Goal: Find specific page/section: Find specific page/section

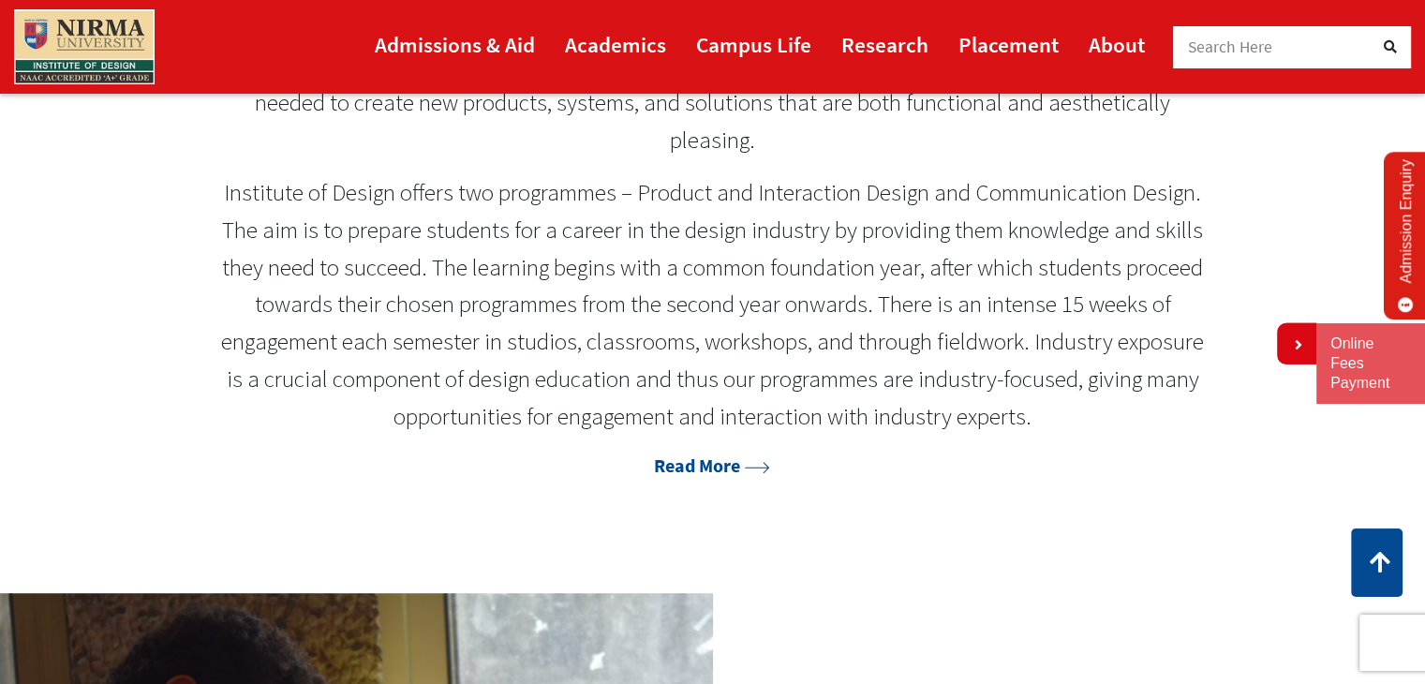
scroll to position [985, 0]
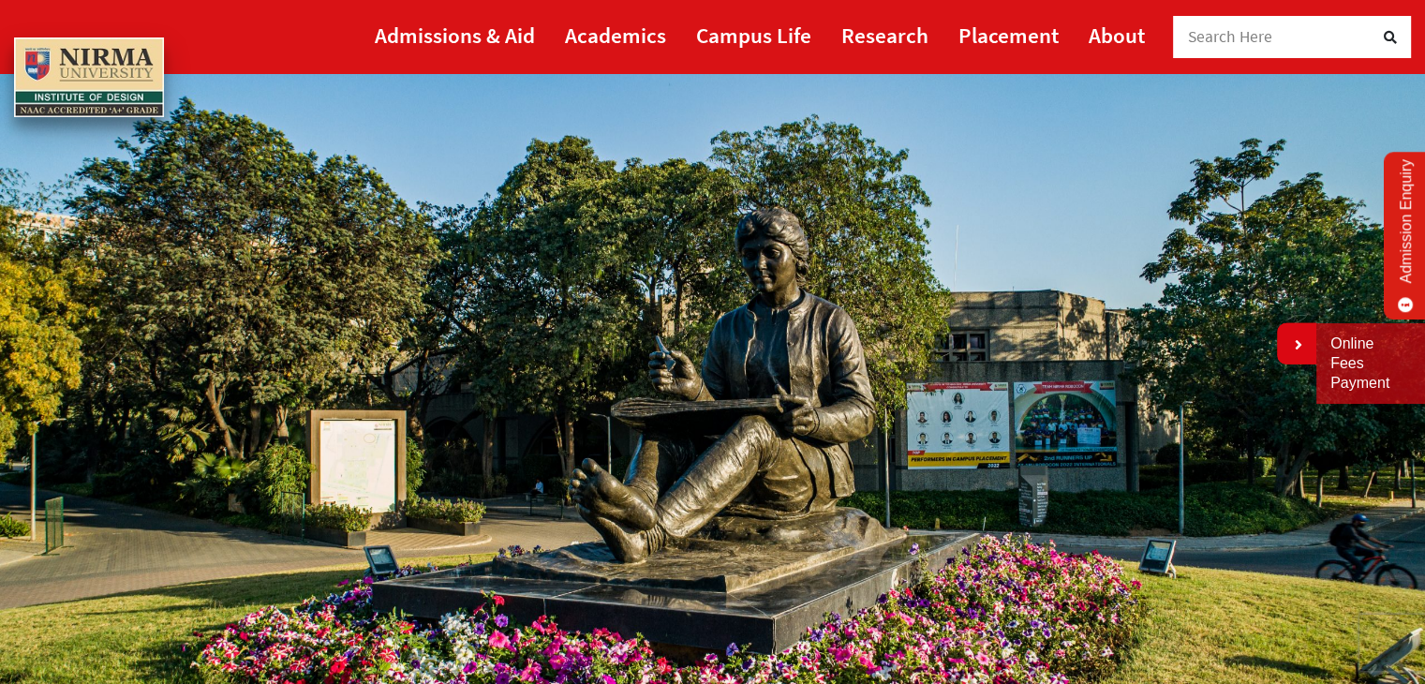
scroll to position [109, 0]
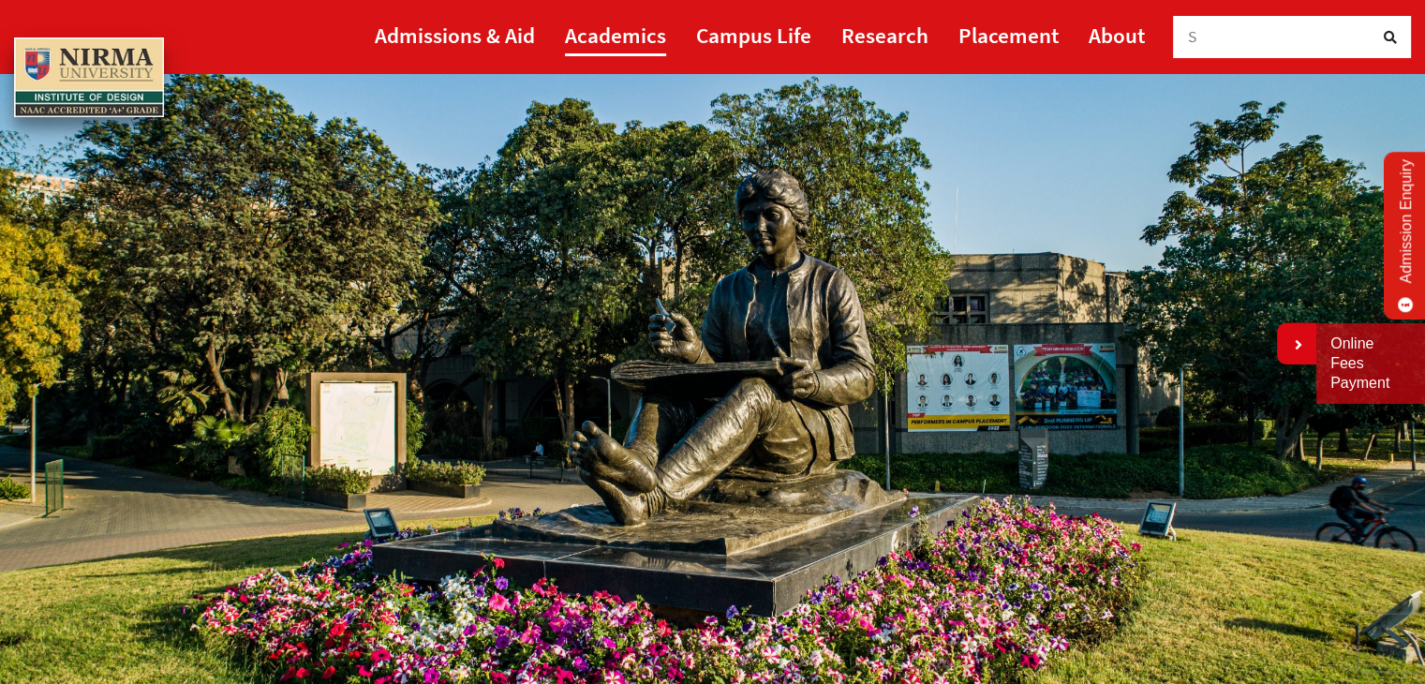
drag, startPoint x: 878, startPoint y: 45, endPoint x: 647, endPoint y: 41, distance: 230.5
click at [647, 41] on ul "Admissions & Aid Academics Campus Life Research Placement About" at bounding box center [760, 37] width 770 height 74
click at [647, 41] on link "Academics" at bounding box center [615, 35] width 101 height 42
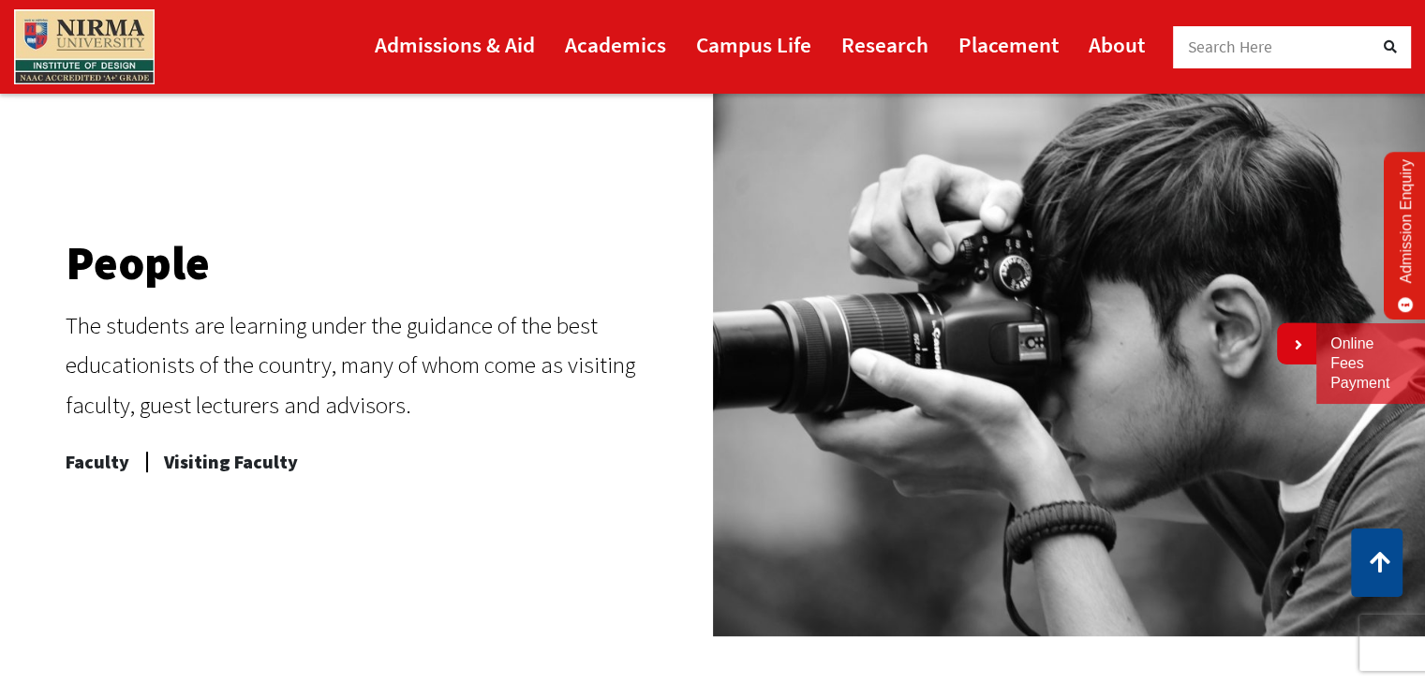
scroll to position [761, 0]
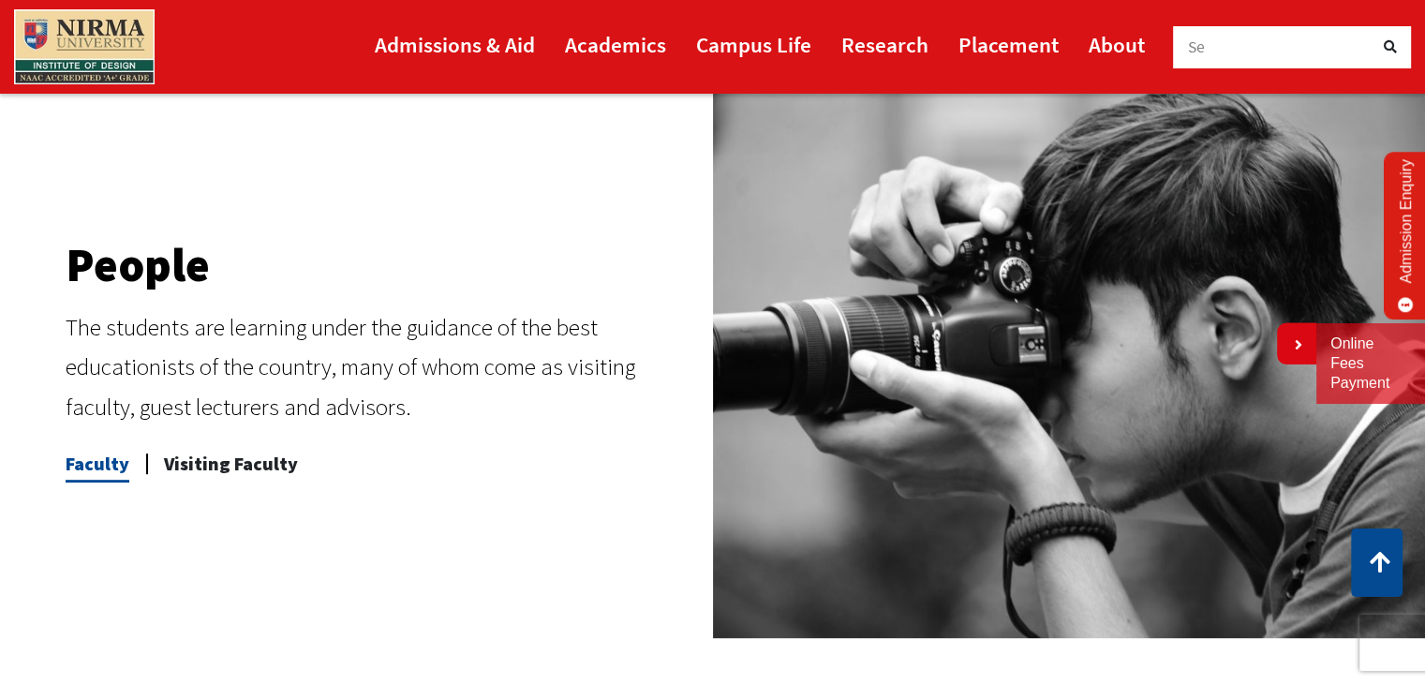
click at [105, 456] on span "Faculty" at bounding box center [98, 463] width 64 height 37
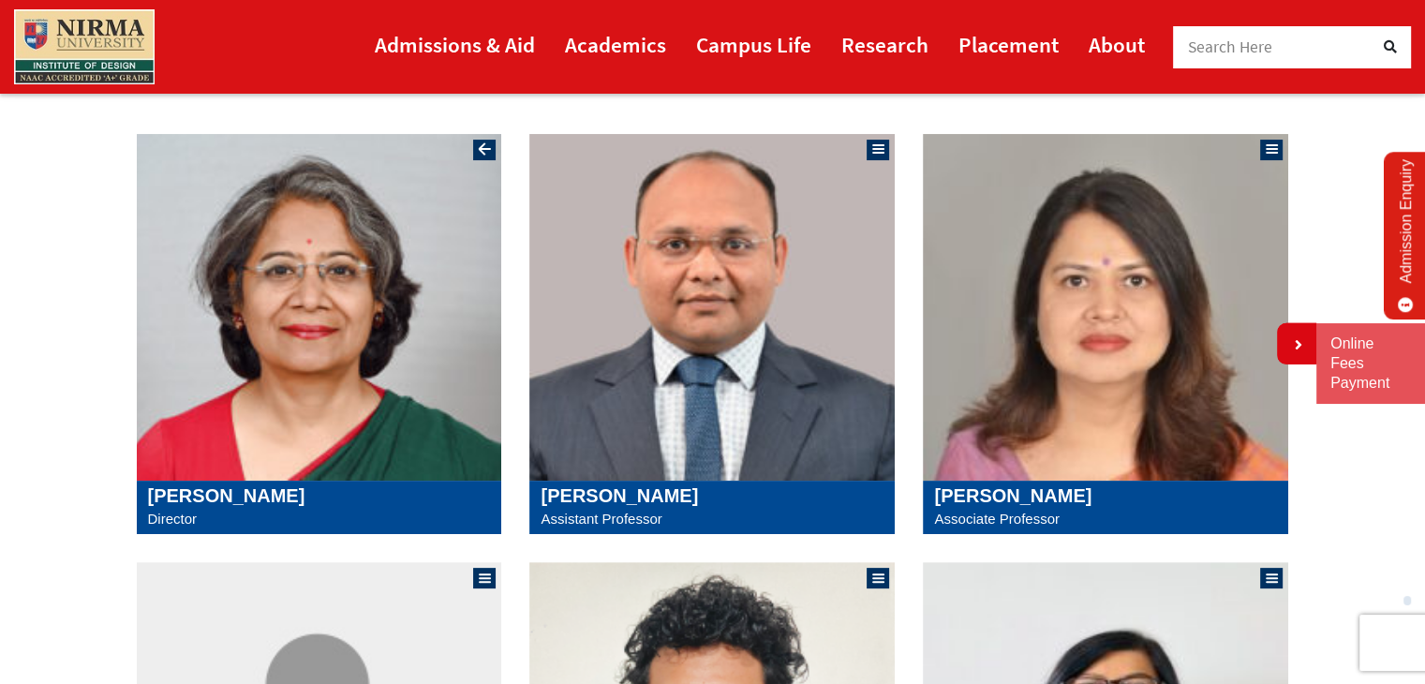
scroll to position [350, 0]
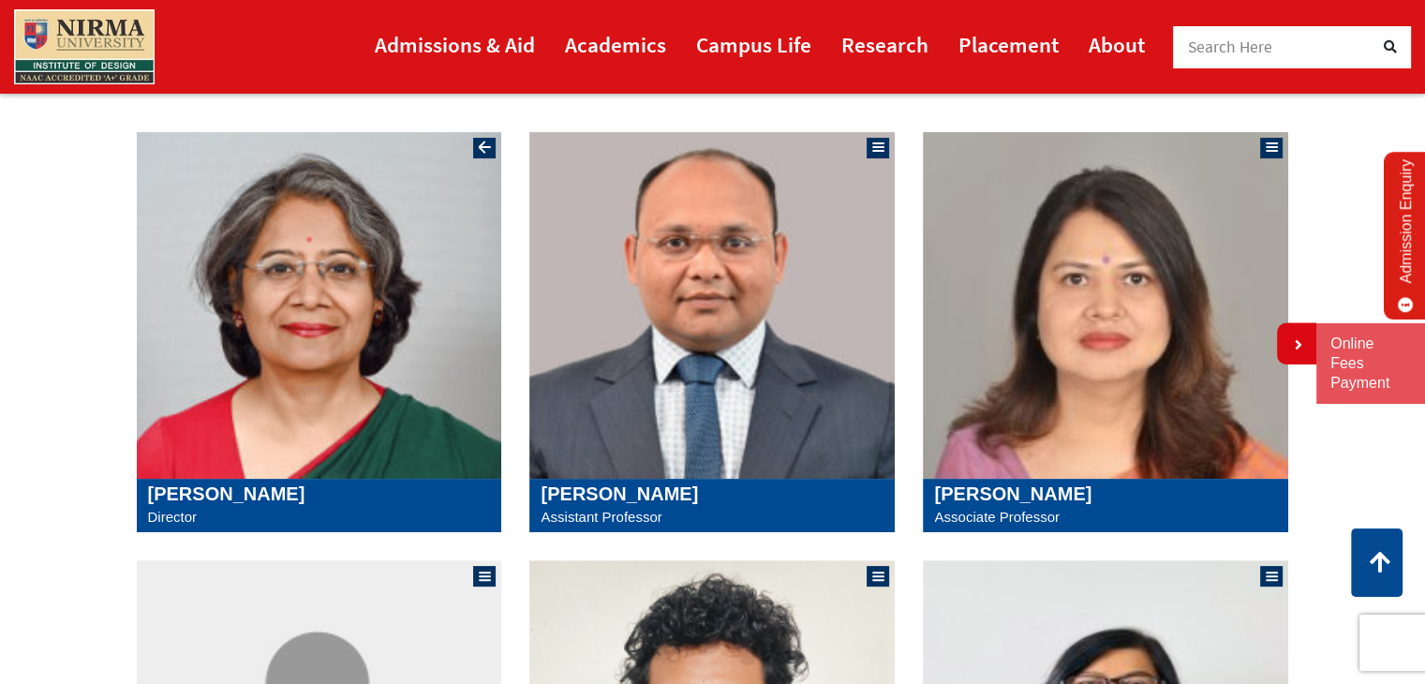
click at [244, 430] on img at bounding box center [319, 305] width 365 height 347
click at [1081, 440] on img at bounding box center [1105, 305] width 365 height 347
